Goal: Information Seeking & Learning: Learn about a topic

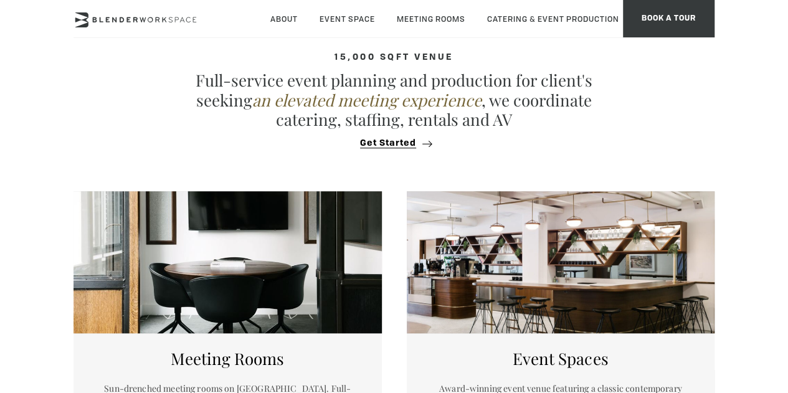
scroll to position [462, 0]
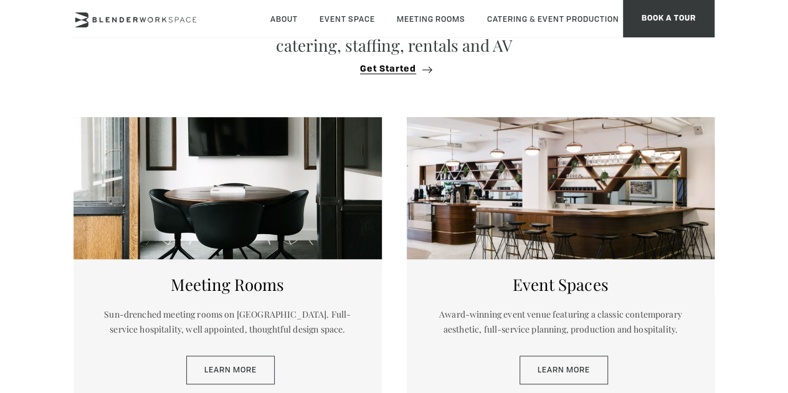
click at [357, 88] on section "15,000 sqft venue Full-service event planning and production for client's seeki…" at bounding box center [394, 21] width 788 height 168
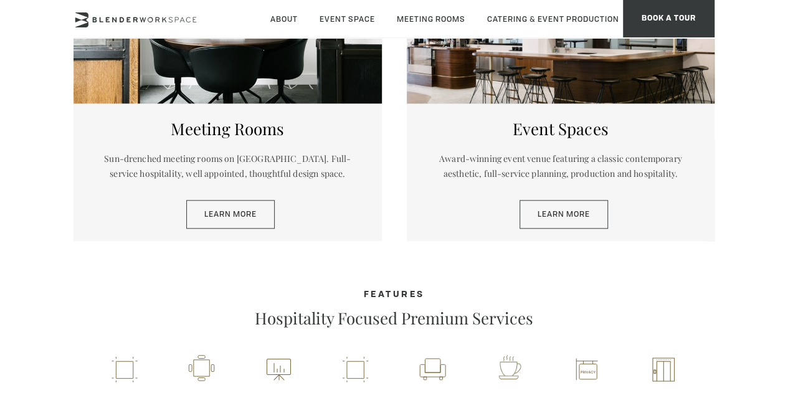
scroll to position [622, 0]
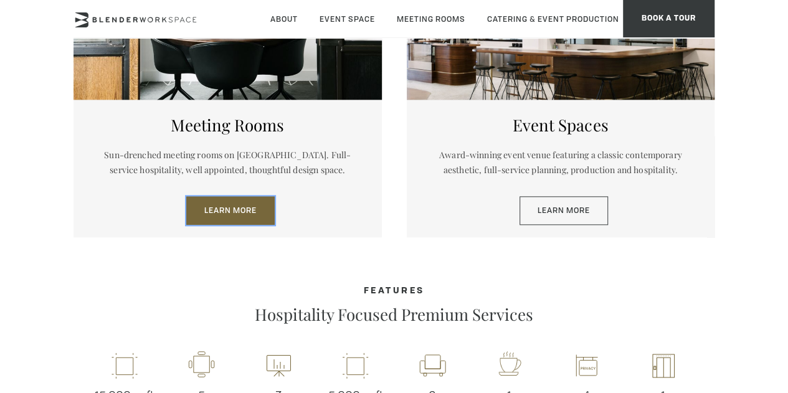
click at [259, 217] on link "Learn More" at bounding box center [230, 210] width 88 height 29
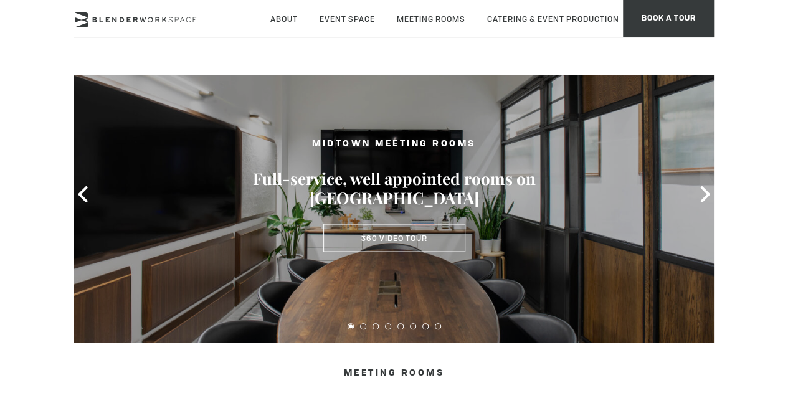
scroll to position [53, 0]
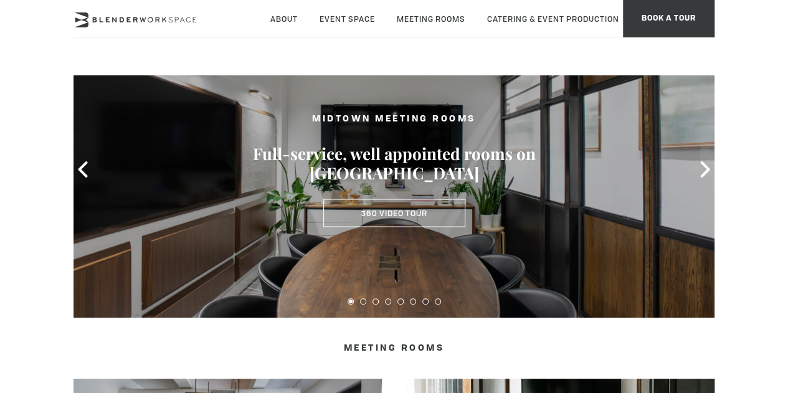
click at [409, 227] on div "MIDTOWN MEETING ROOMS Full-service, well appointed rooms on Madison Avenue 360 …" at bounding box center [394, 170] width 311 height 140
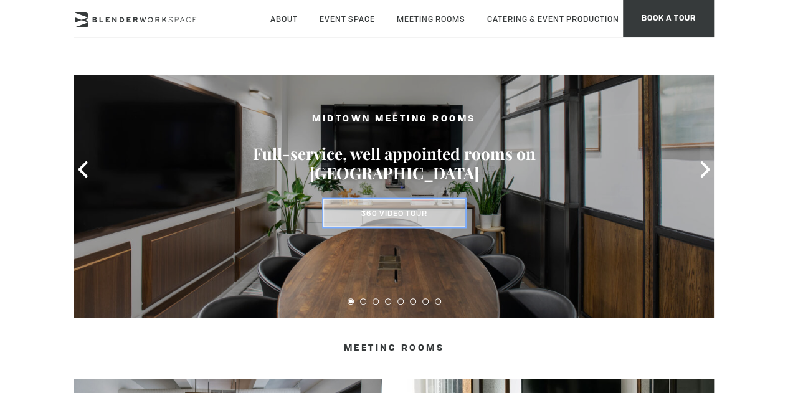
click at [406, 218] on link "360 Video Tour" at bounding box center [394, 213] width 142 height 29
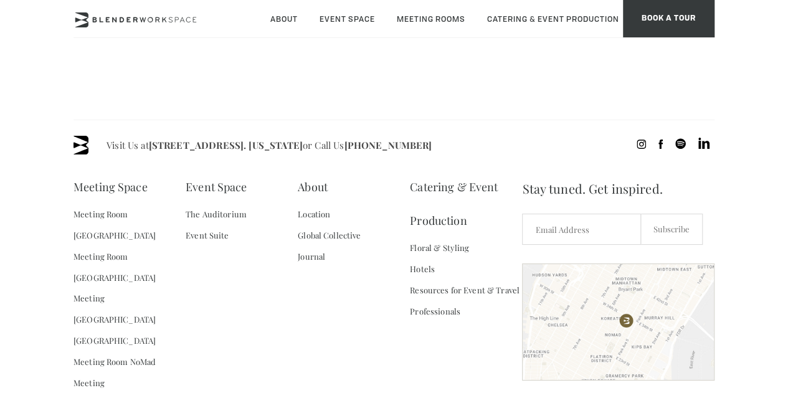
scroll to position [491, 0]
click at [214, 219] on link "The Auditorium" at bounding box center [216, 213] width 61 height 21
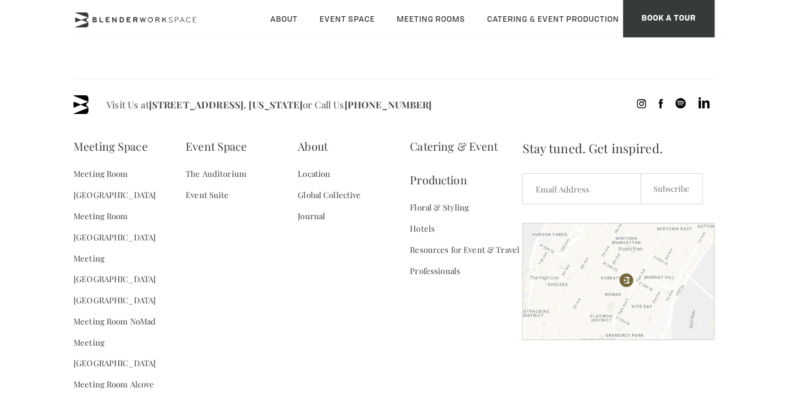
scroll to position [1156, 0]
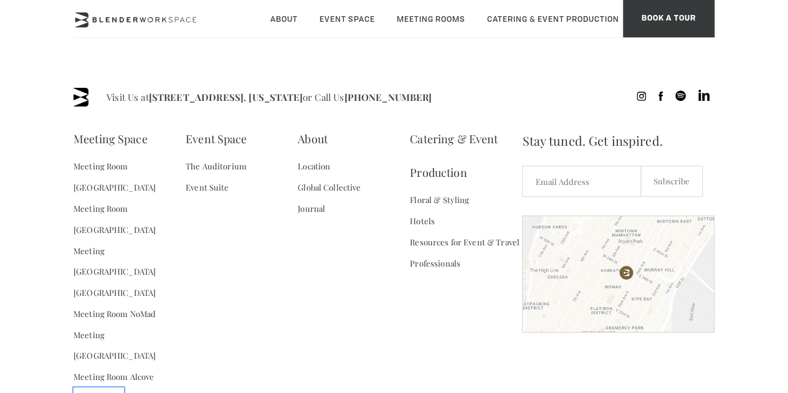
click at [112, 387] on link "Virtual Office" at bounding box center [98, 397] width 50 height 21
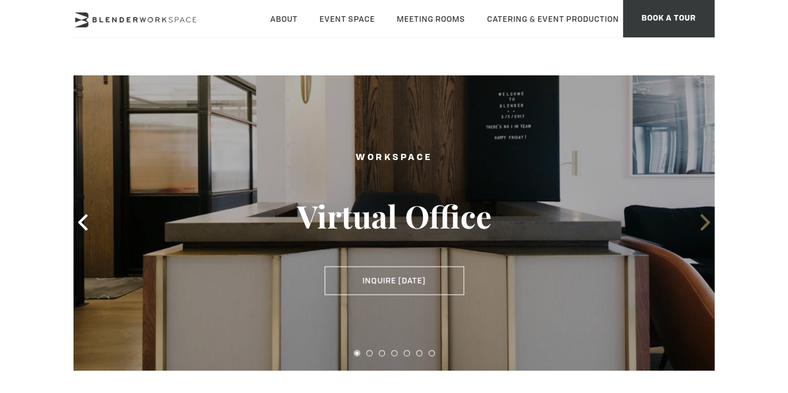
click at [701, 222] on icon at bounding box center [705, 222] width 16 height 16
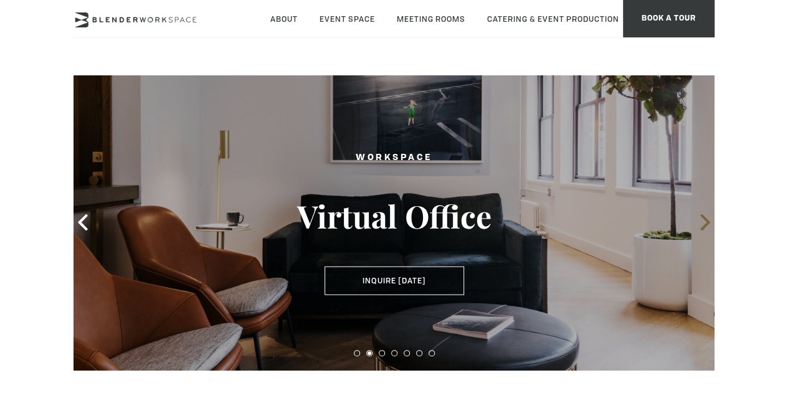
click at [701, 222] on icon at bounding box center [705, 222] width 16 height 16
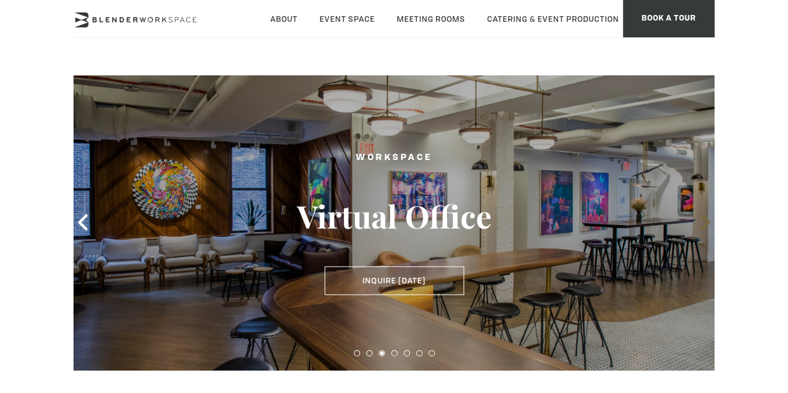
click at [701, 222] on icon at bounding box center [705, 222] width 16 height 16
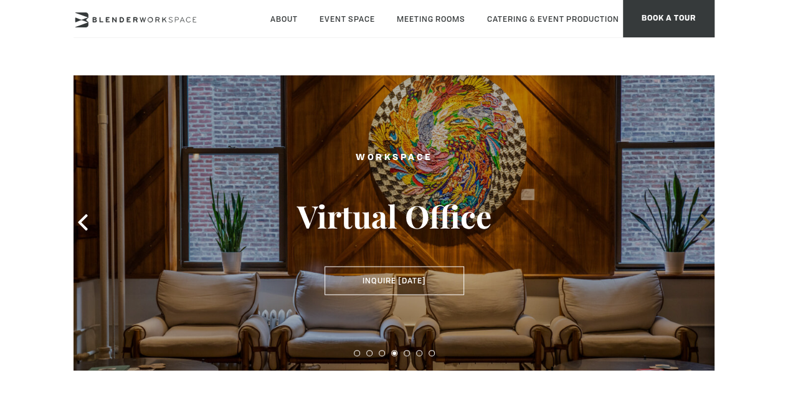
click at [701, 222] on icon at bounding box center [705, 222] width 16 height 16
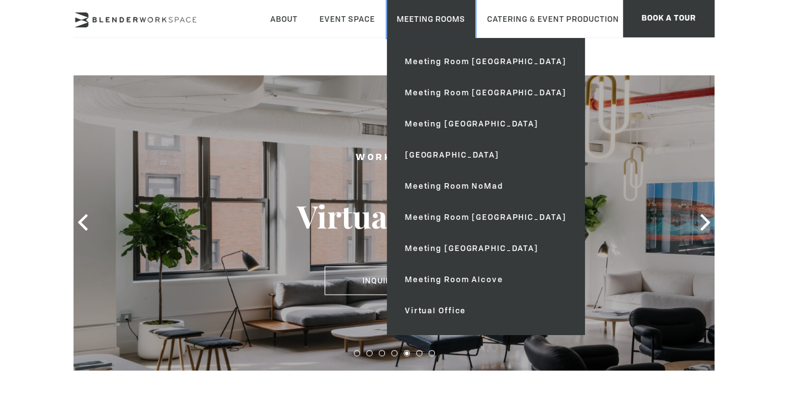
click at [473, 26] on link "Meeting Rooms" at bounding box center [431, 19] width 88 height 38
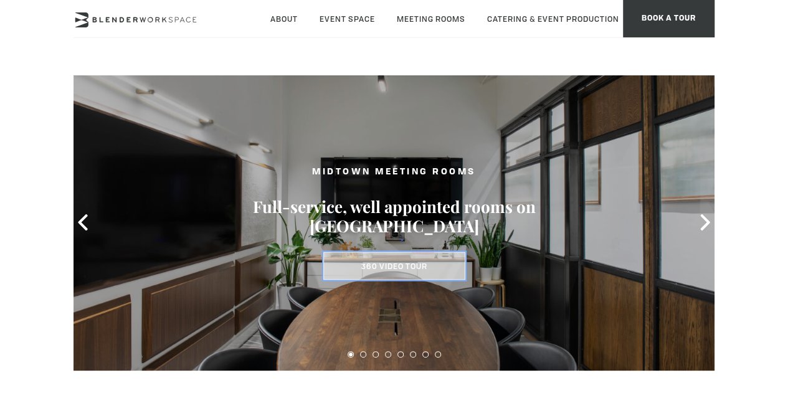
click at [384, 258] on link "360 Video Tour" at bounding box center [394, 266] width 142 height 29
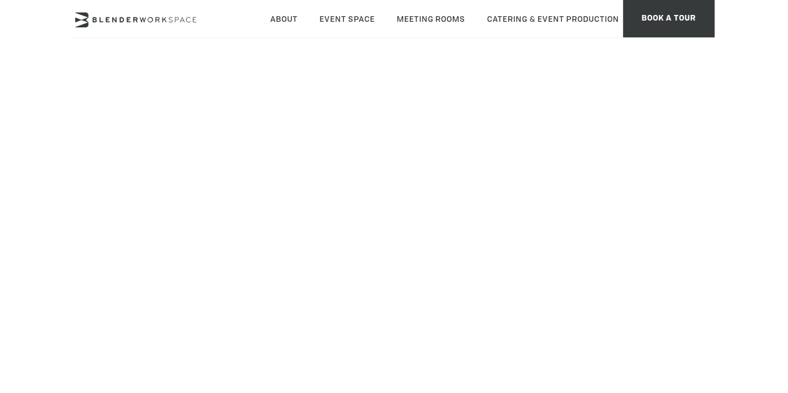
scroll to position [142, 0]
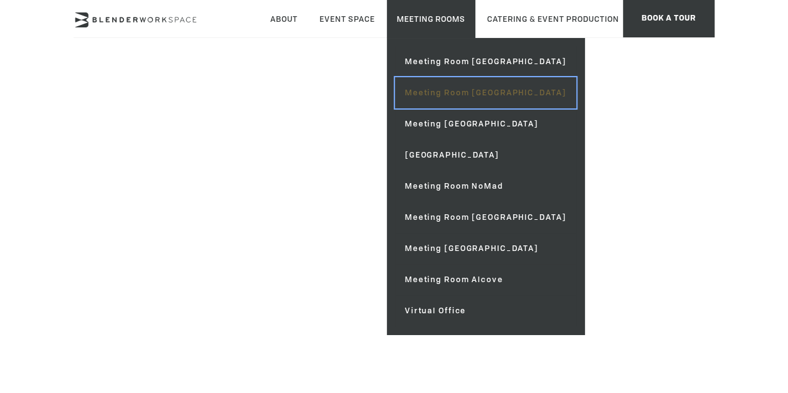
click at [477, 90] on link "Meeting Room [GEOGRAPHIC_DATA]" at bounding box center [485, 92] width 181 height 31
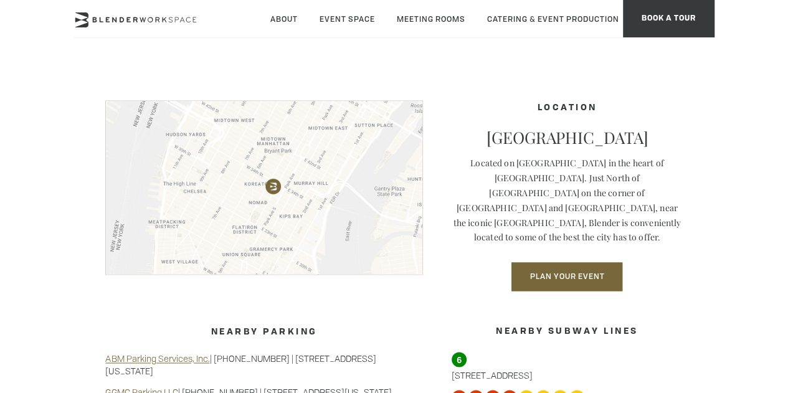
scroll to position [817, 0]
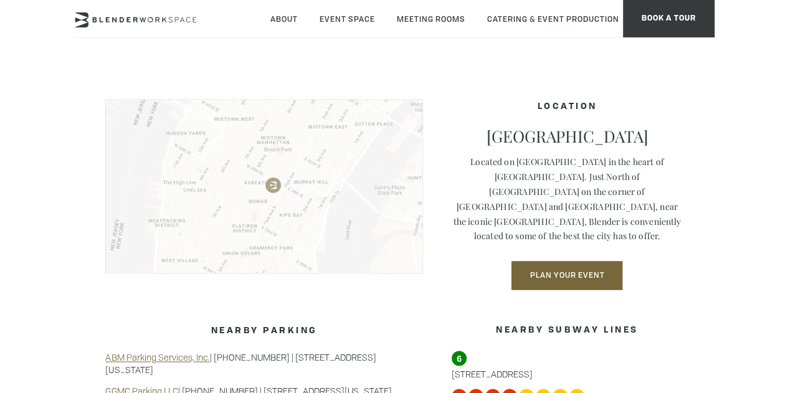
click at [268, 213] on img at bounding box center [263, 186] width 317 height 174
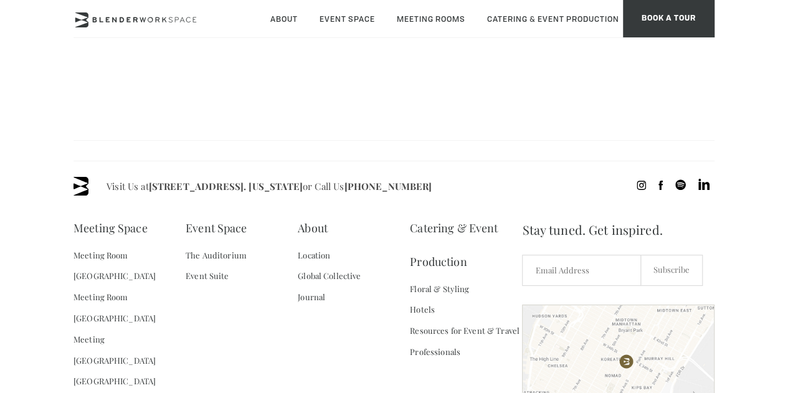
scroll to position [1234, 0]
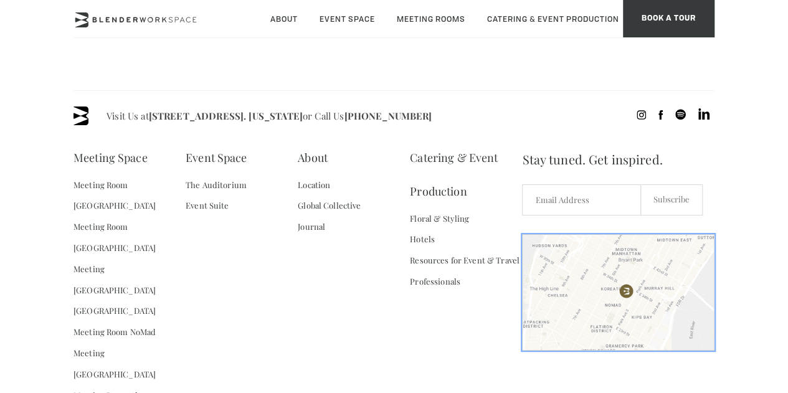
click at [594, 280] on div at bounding box center [618, 292] width 192 height 116
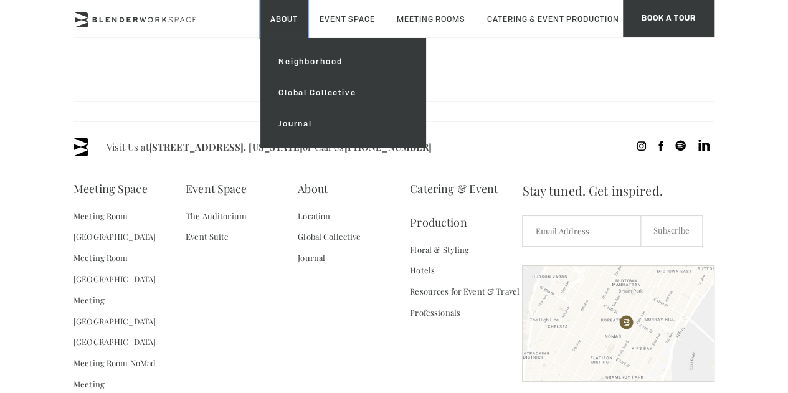
click at [303, 19] on link "About" at bounding box center [283, 19] width 47 height 38
